Goal: Navigation & Orientation: Find specific page/section

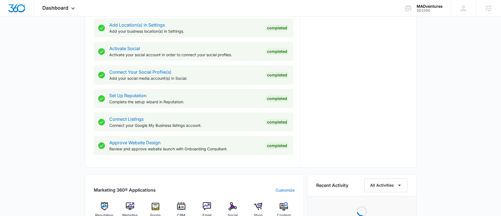
scroll to position [333, 0]
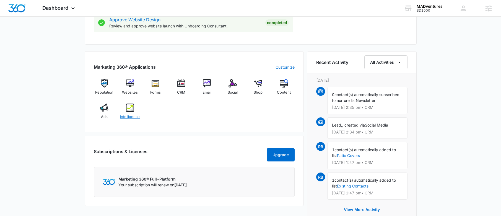
click at [129, 108] on img at bounding box center [130, 107] width 8 height 8
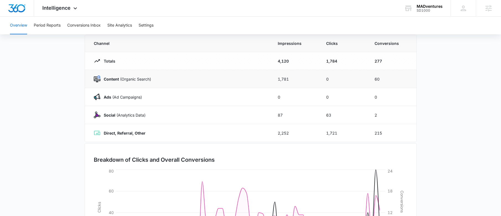
scroll to position [51, 0]
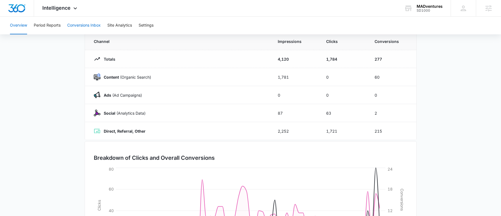
click at [80, 24] on button "Conversions Inbox" at bounding box center [83, 26] width 33 height 18
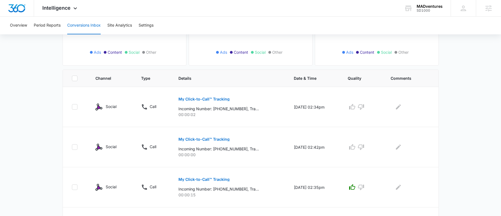
scroll to position [90, 0]
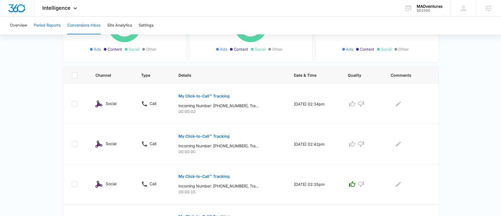
click at [44, 25] on button "Period Reports" at bounding box center [47, 26] width 27 height 18
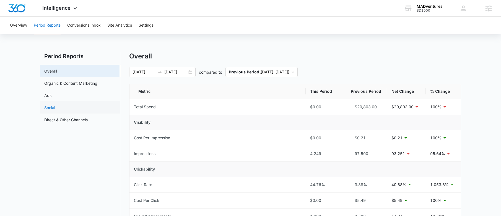
click at [54, 108] on link "Social" at bounding box center [49, 108] width 11 height 6
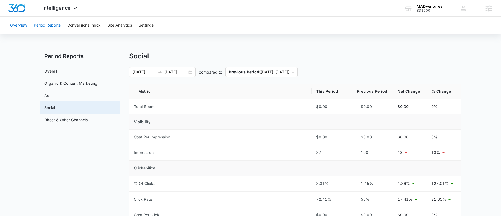
click at [24, 26] on button "Overview" at bounding box center [18, 26] width 17 height 18
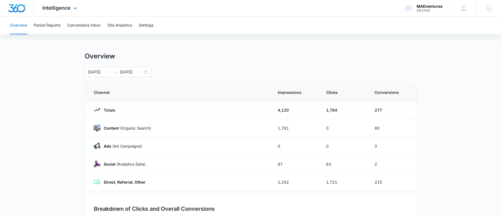
click at [67, 12] on div "Intelligence Apps Reputation Websites Forms CRM Email Social Shop Content Ads I…" at bounding box center [60, 8] width 53 height 16
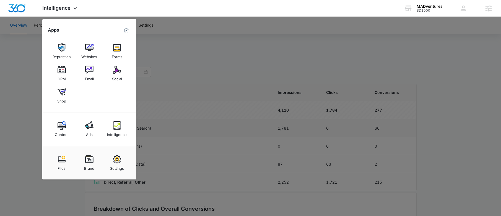
click at [88, 128] on img at bounding box center [89, 125] width 8 height 8
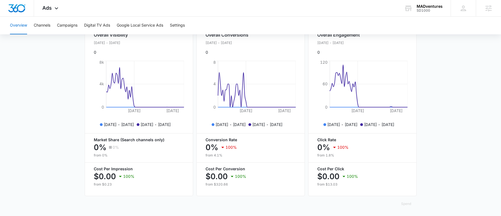
scroll to position [223, 0]
click at [44, 25] on button "Channels" at bounding box center [42, 26] width 17 height 18
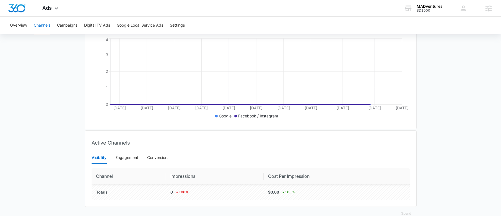
scroll to position [121, 0]
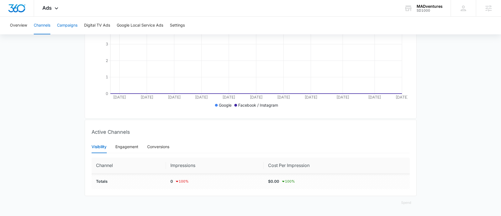
click at [72, 26] on button "Campaigns" at bounding box center [67, 26] width 20 height 18
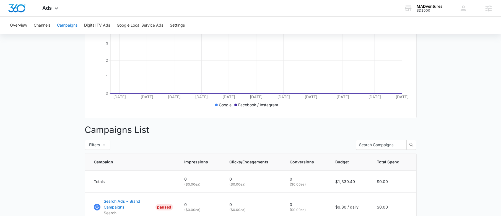
scroll to position [101, 0]
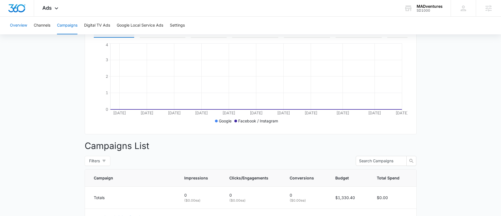
click at [24, 26] on button "Overview" at bounding box center [18, 26] width 17 height 18
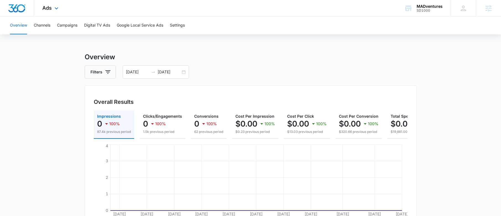
click at [22, 11] on img "Dashboard" at bounding box center [17, 8] width 18 height 8
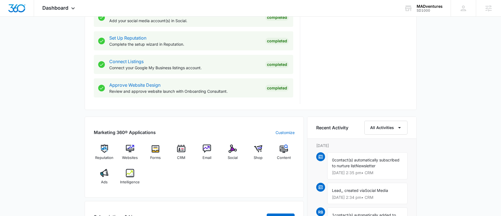
scroll to position [286, 0]
